Goal: Transaction & Acquisition: Purchase product/service

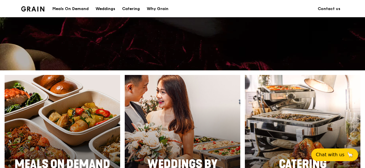
scroll to position [173, 0]
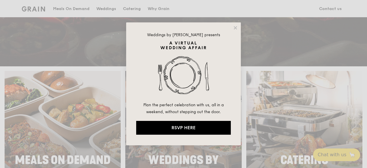
click at [232, 25] on div "Weddings by [PERSON_NAME] presents Plan the perfect celebration with us, all in…" at bounding box center [183, 83] width 115 height 123
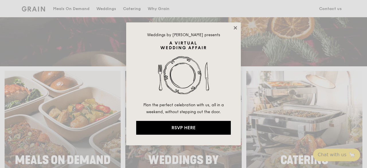
click at [234, 29] on icon at bounding box center [235, 27] width 5 height 5
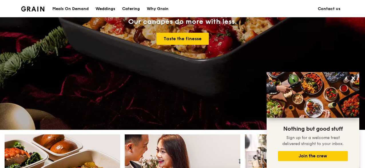
scroll to position [110, 0]
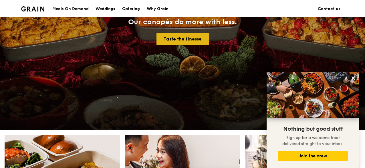
click at [170, 44] on link "Taste the finesse" at bounding box center [183, 39] width 52 height 12
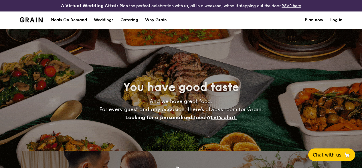
select select
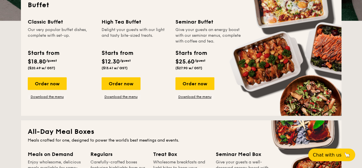
scroll to position [150, 0]
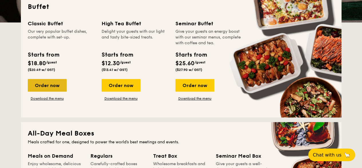
click at [58, 88] on div "Order now" at bounding box center [47, 85] width 39 height 13
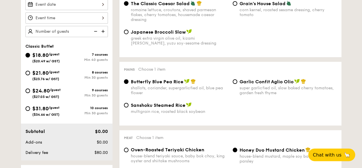
scroll to position [190, 0]
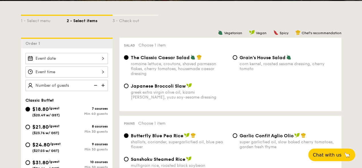
scroll to position [153, 0]
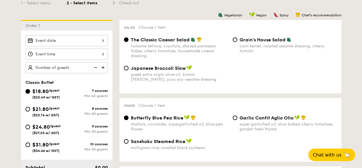
click at [30, 132] on div "$24.80 /guest ($27.03 w/ GST)" at bounding box center [45, 129] width 41 height 12
click at [30, 129] on input "$24.80 /guest ($27.03 w/ GST) 9 courses Min 30 guests" at bounding box center [27, 126] width 5 height 5
radio input "true"
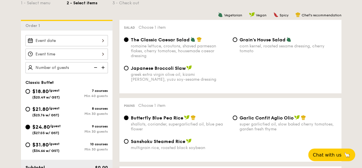
radio input "true"
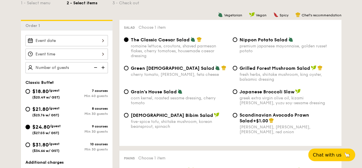
click at [47, 112] on span "$21.80" at bounding box center [40, 109] width 16 height 6
click at [30, 111] on input "$21.80 /guest ($23.76 w/ GST) 8 courses Min 30 guests" at bounding box center [27, 109] width 5 height 5
radio input "true"
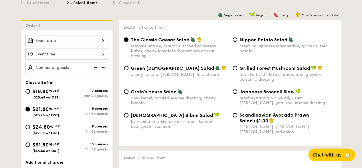
radio input "true"
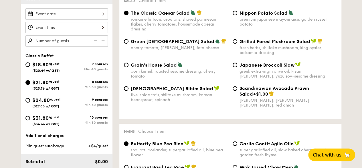
scroll to position [180, 0]
